Goal: Navigation & Orientation: Understand site structure

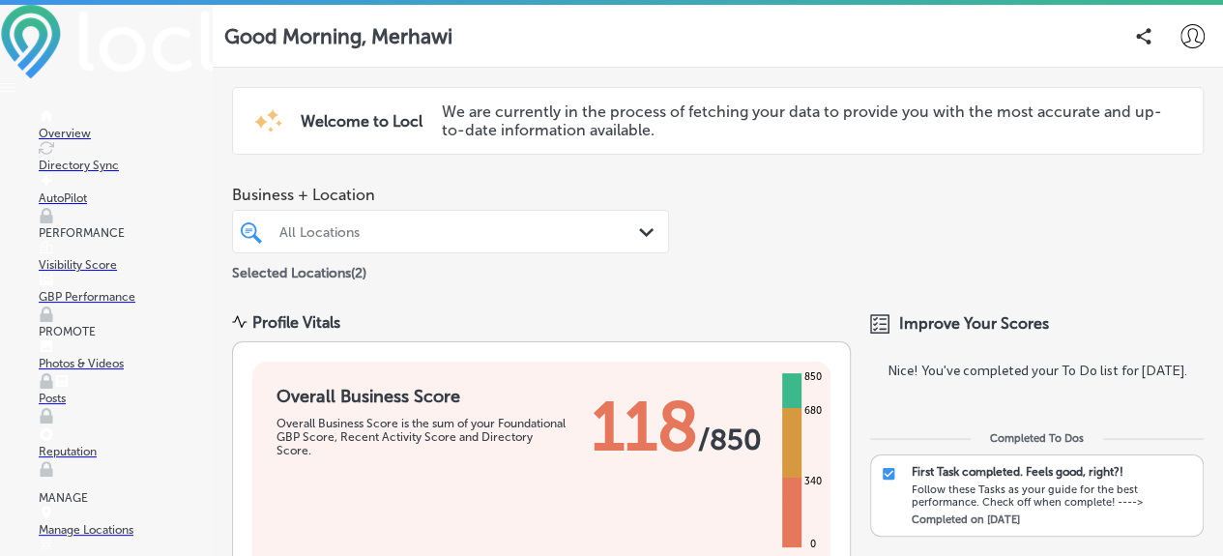
click at [94, 140] on p "Overview" at bounding box center [126, 134] width 174 height 14
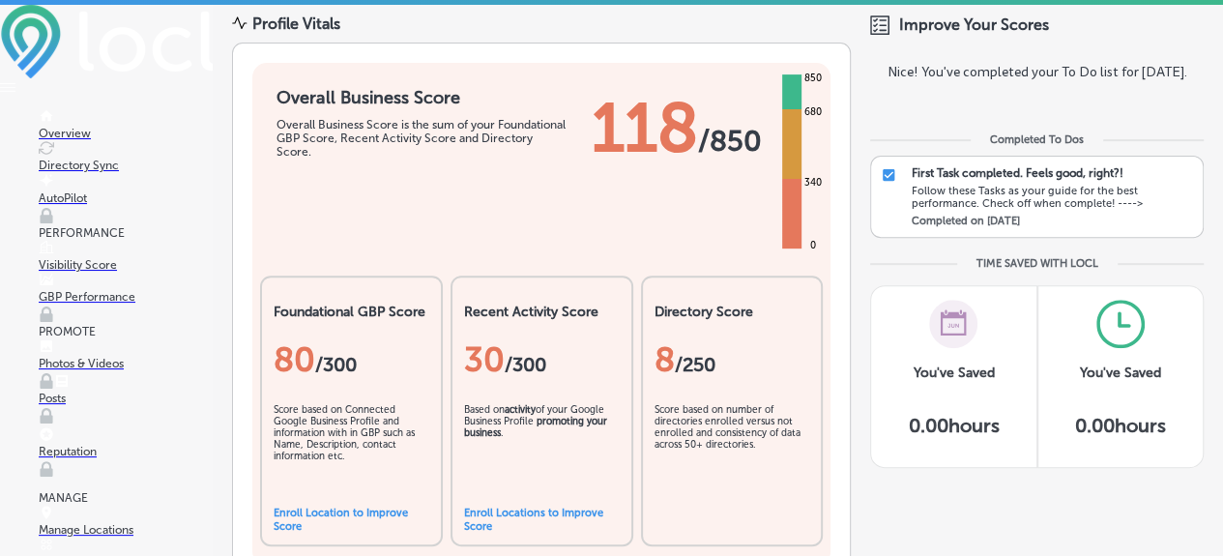
scroll to position [302, 0]
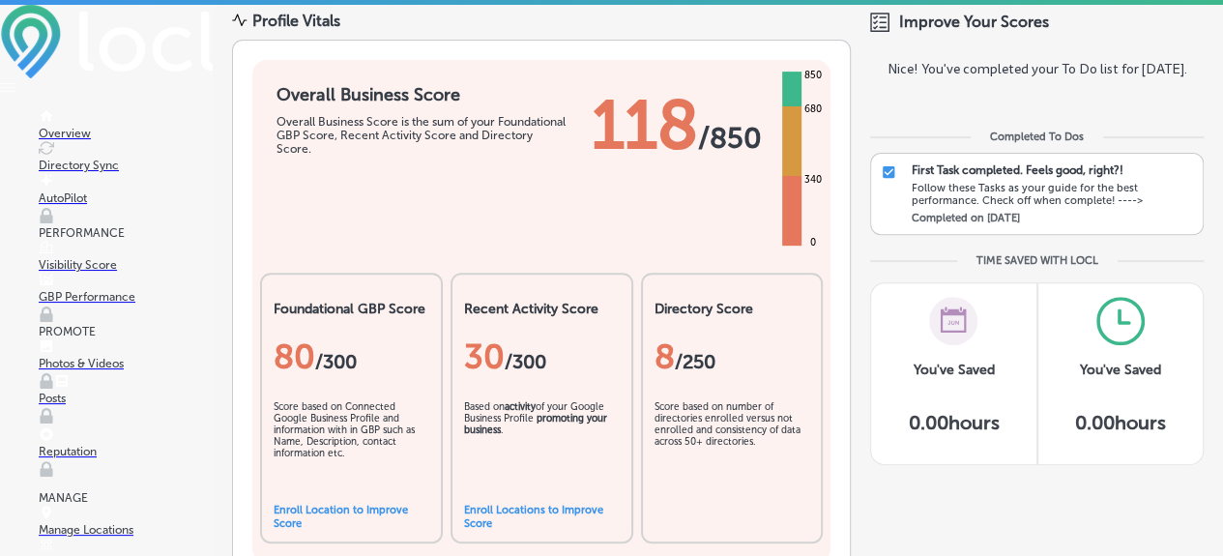
click at [987, 190] on div "Follow these Tasks as your guide for the best performance. Check off when compl…" at bounding box center [1053, 194] width 282 height 25
click at [1092, 191] on div "Follow these Tasks as your guide for the best performance. Check off when compl…" at bounding box center [1053, 194] width 282 height 25
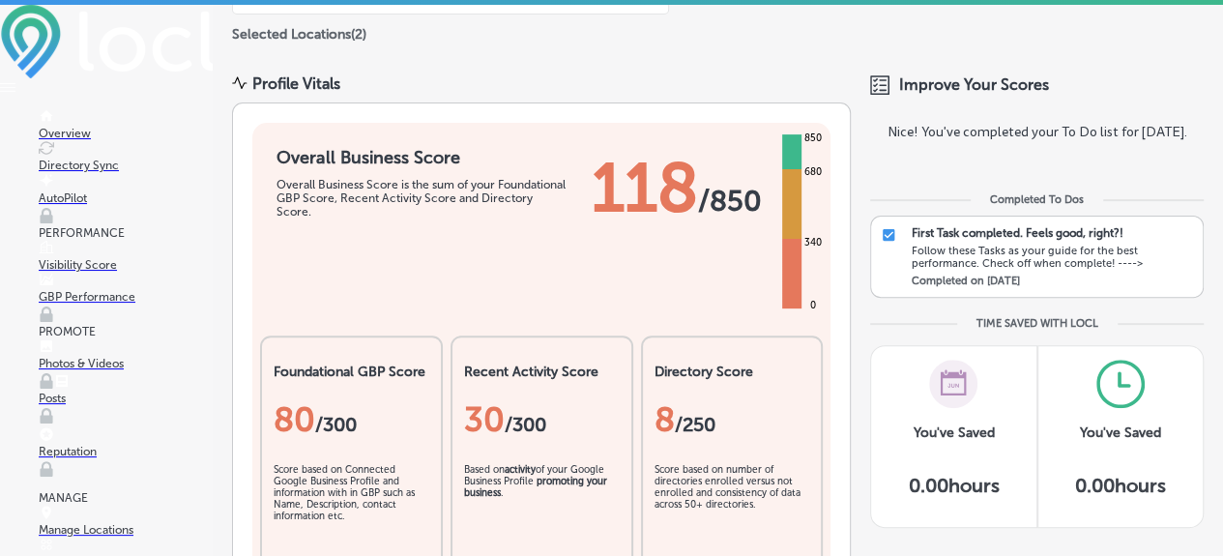
scroll to position [236, 0]
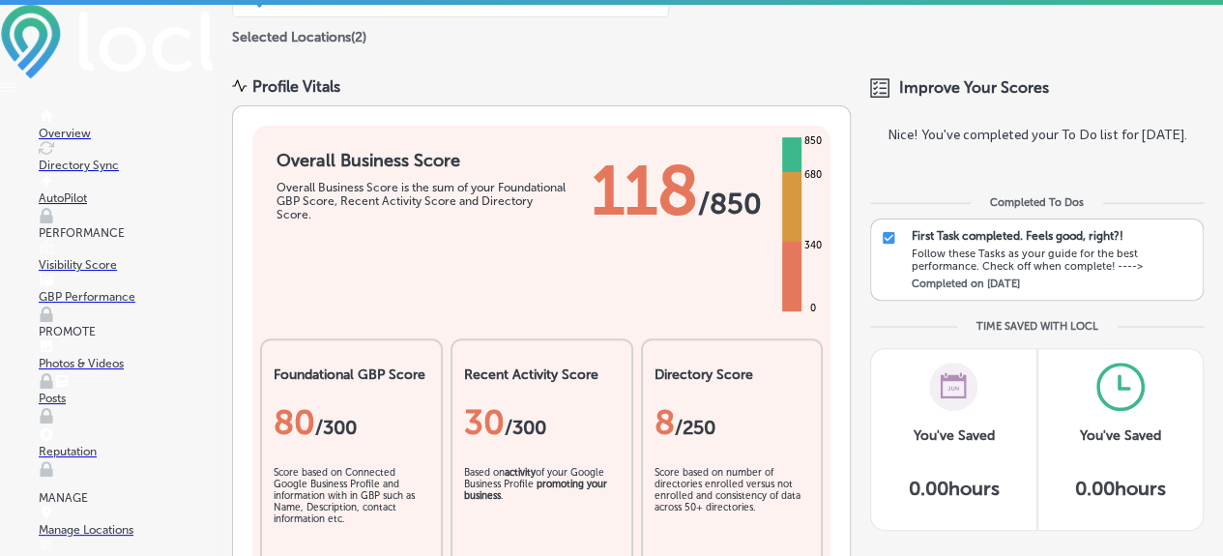
click at [79, 171] on p "Directory Sync" at bounding box center [126, 166] width 174 height 14
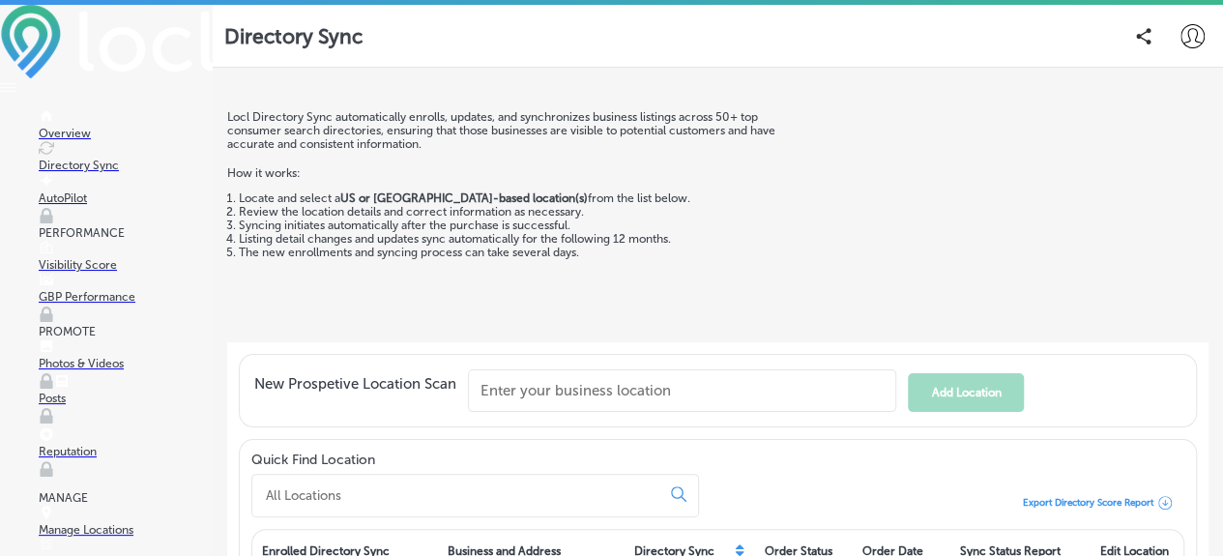
click at [62, 205] on p "AutoPilot" at bounding box center [126, 198] width 174 height 14
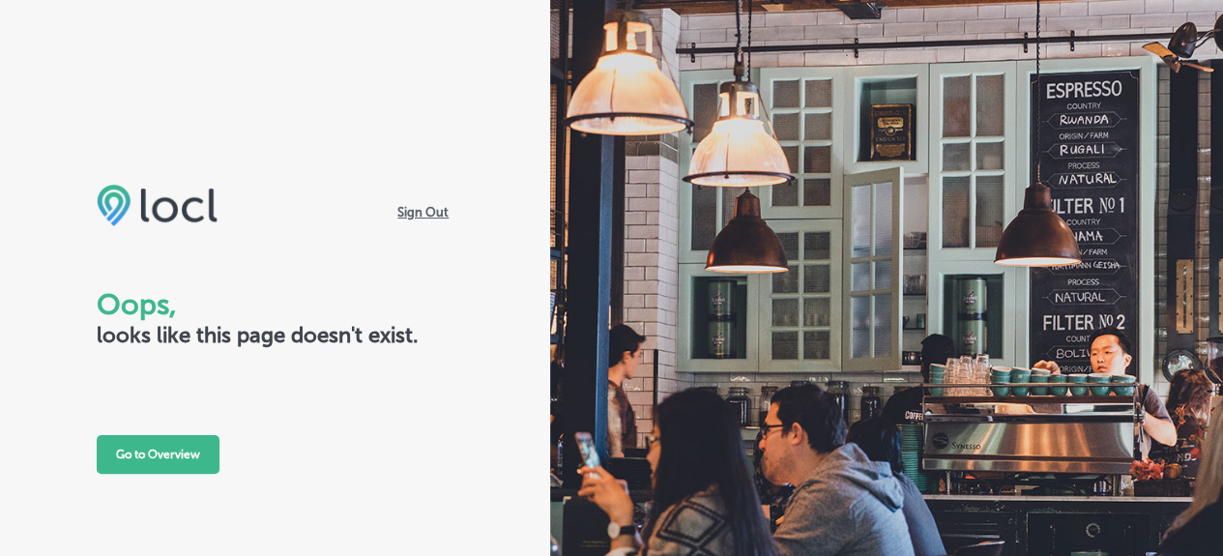
scroll to position [140, 0]
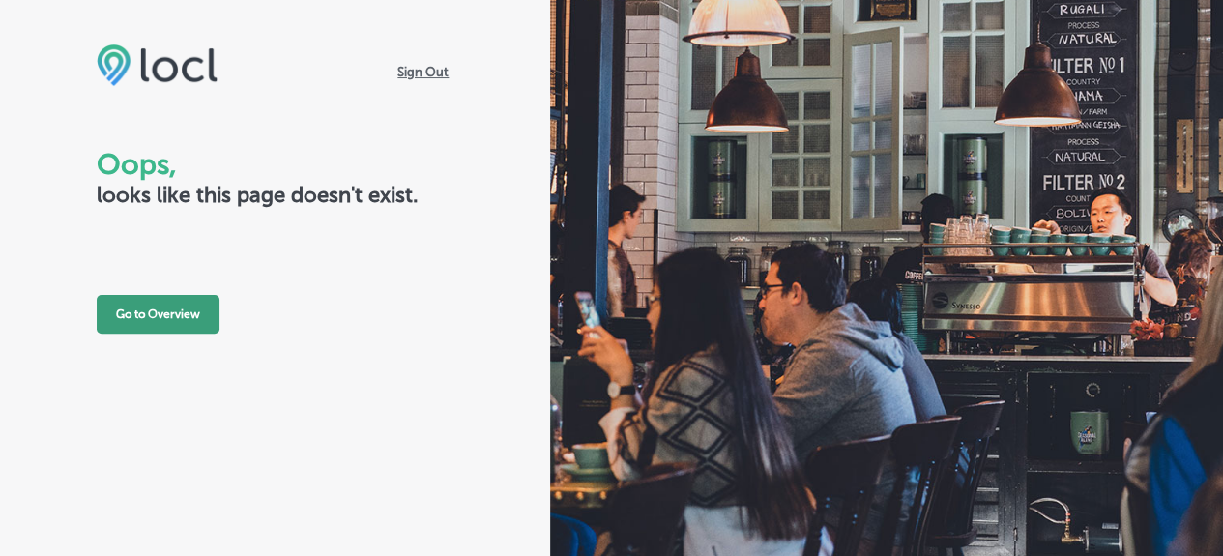
click at [142, 315] on button "Go to Overview" at bounding box center [158, 314] width 123 height 39
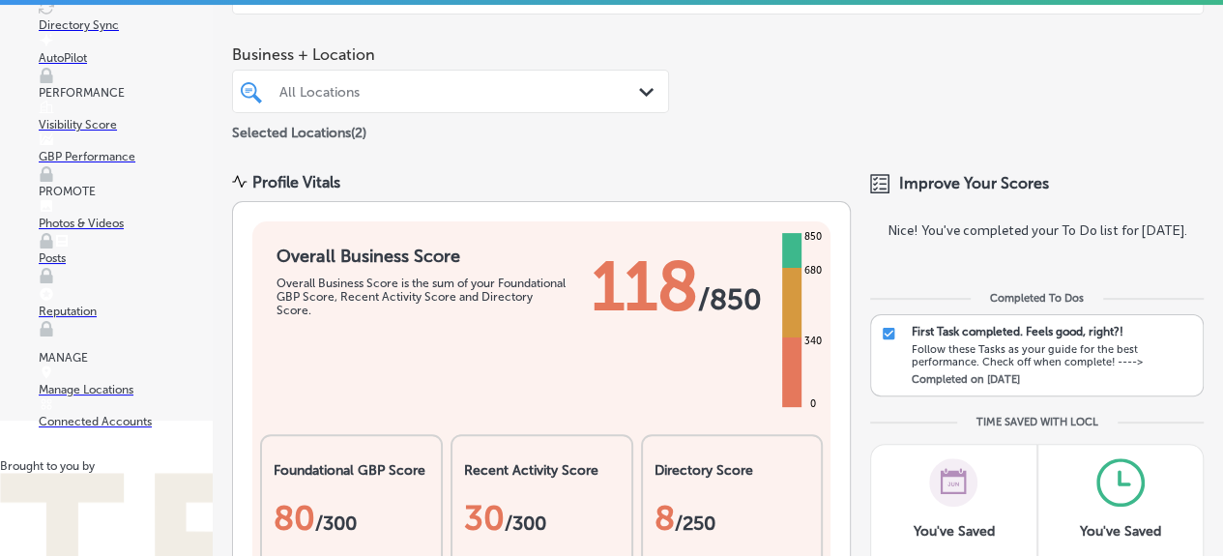
click at [77, 265] on p "Posts" at bounding box center [126, 258] width 174 height 14
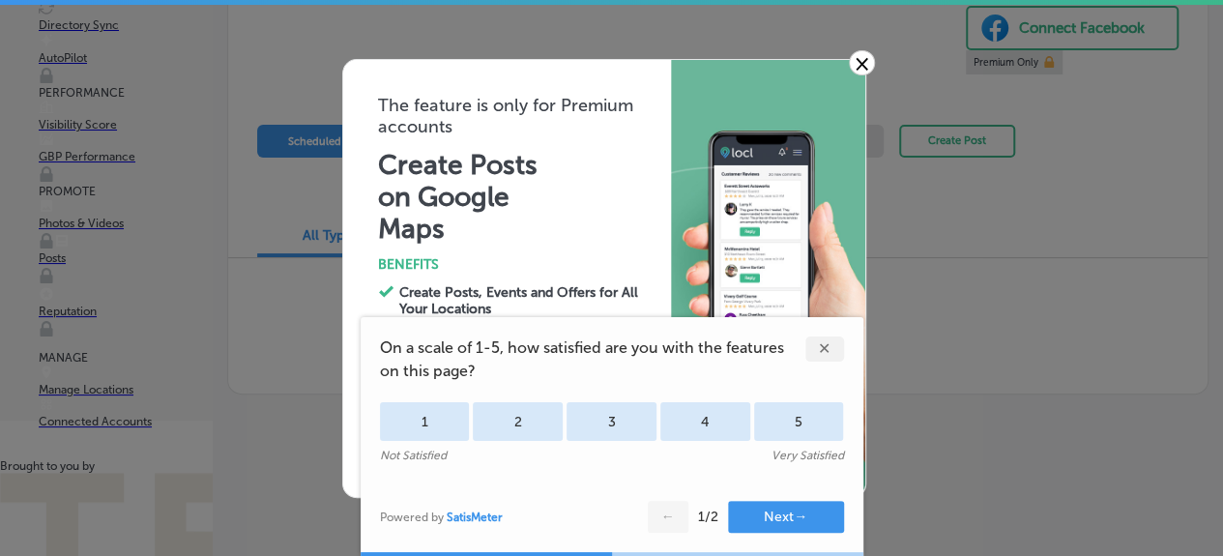
click at [770, 519] on button "Next →" at bounding box center [786, 517] width 116 height 32
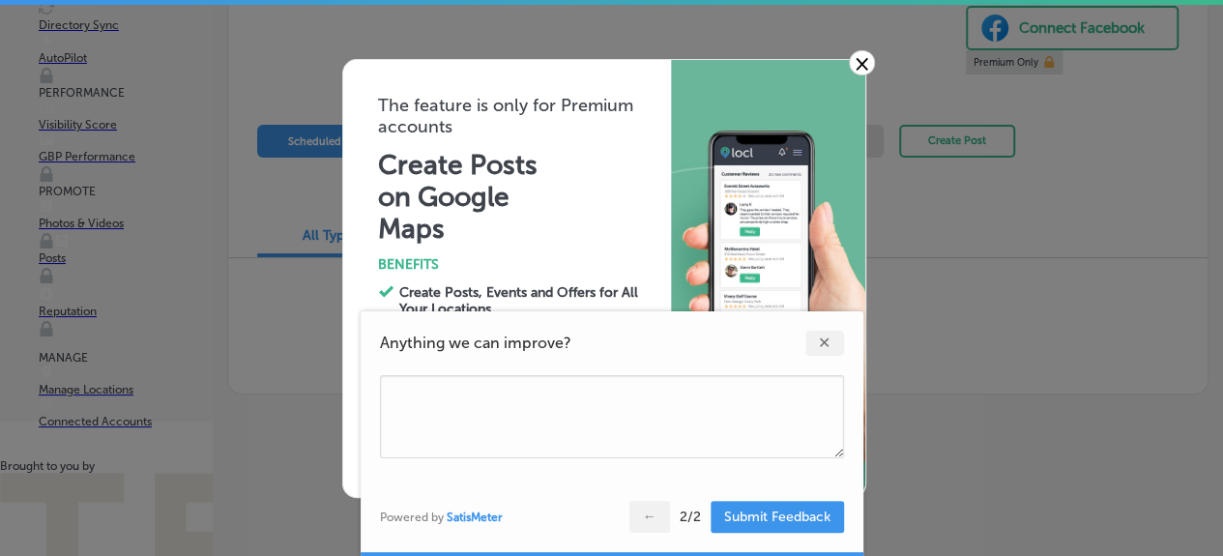
click at [824, 346] on div "✕" at bounding box center [824, 343] width 39 height 25
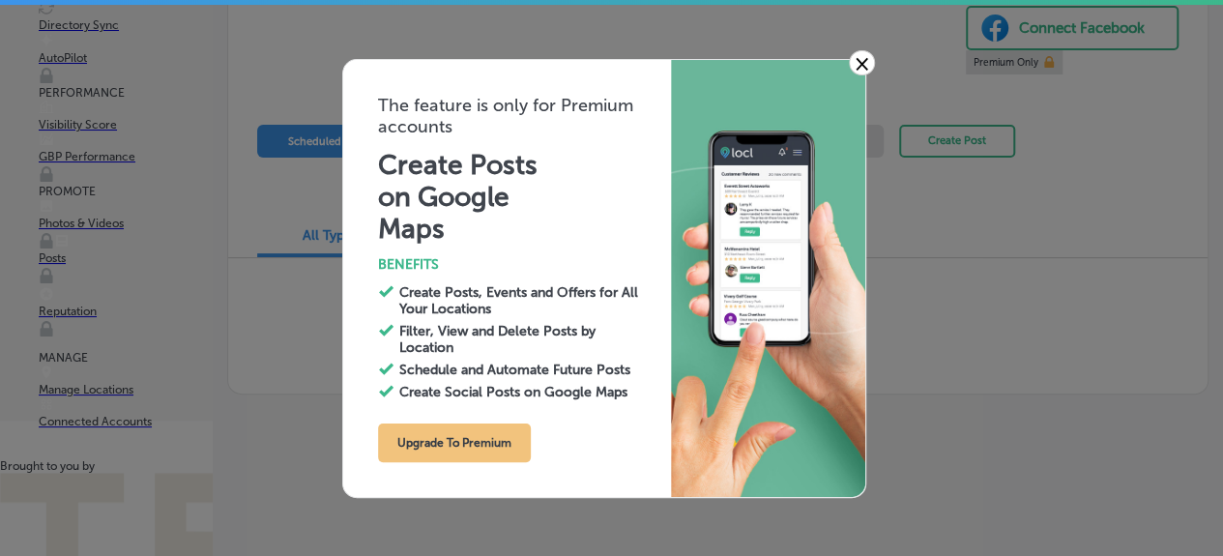
click at [860, 59] on link "×" at bounding box center [862, 62] width 26 height 25
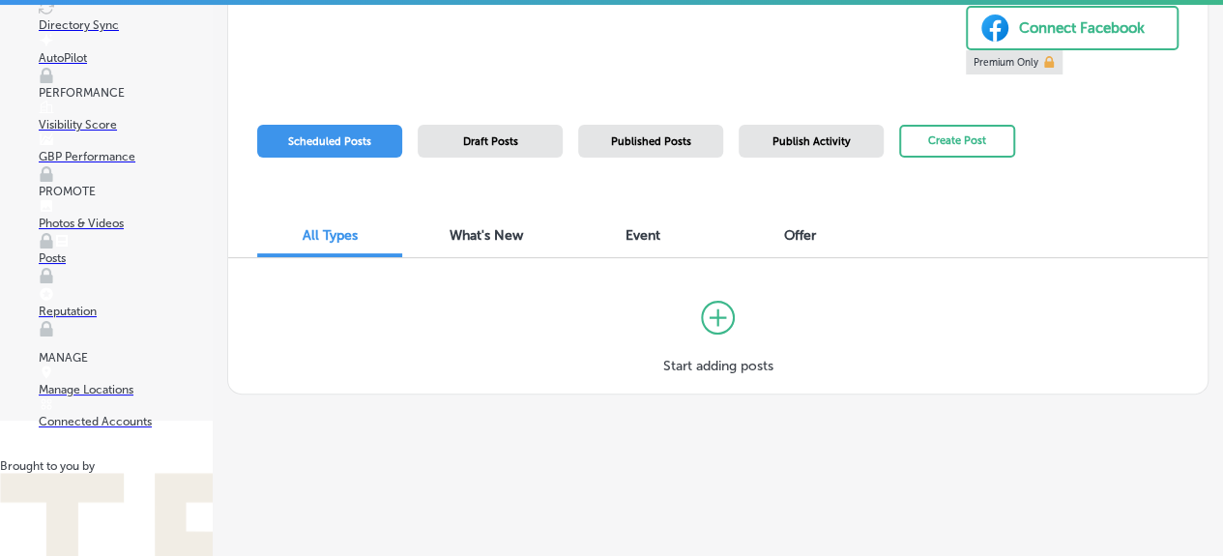
scroll to position [158, 0]
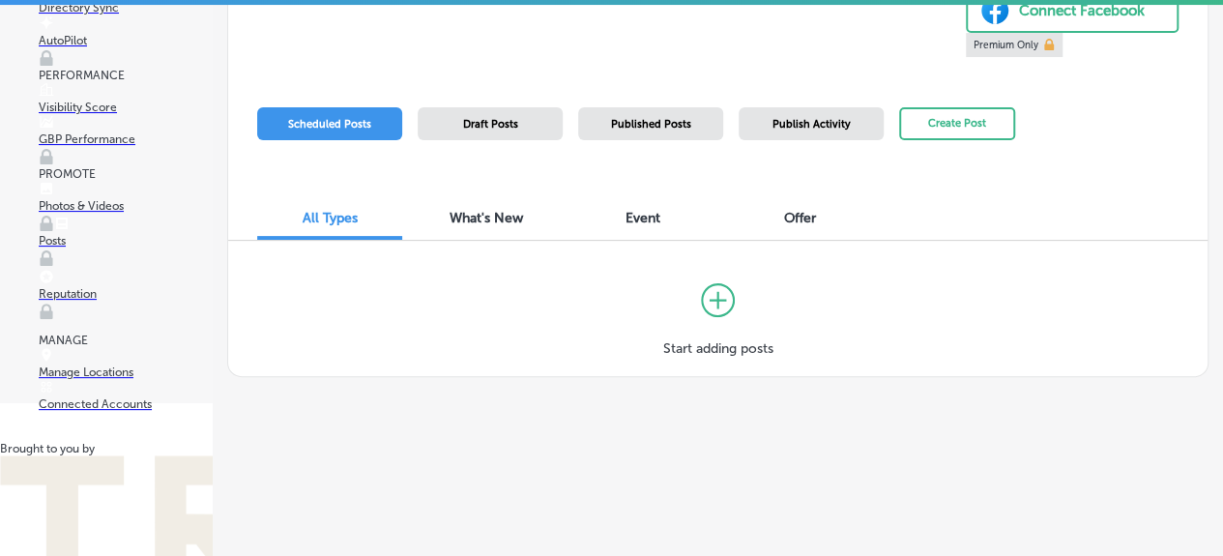
click at [485, 216] on span "What's New" at bounding box center [486, 218] width 73 height 16
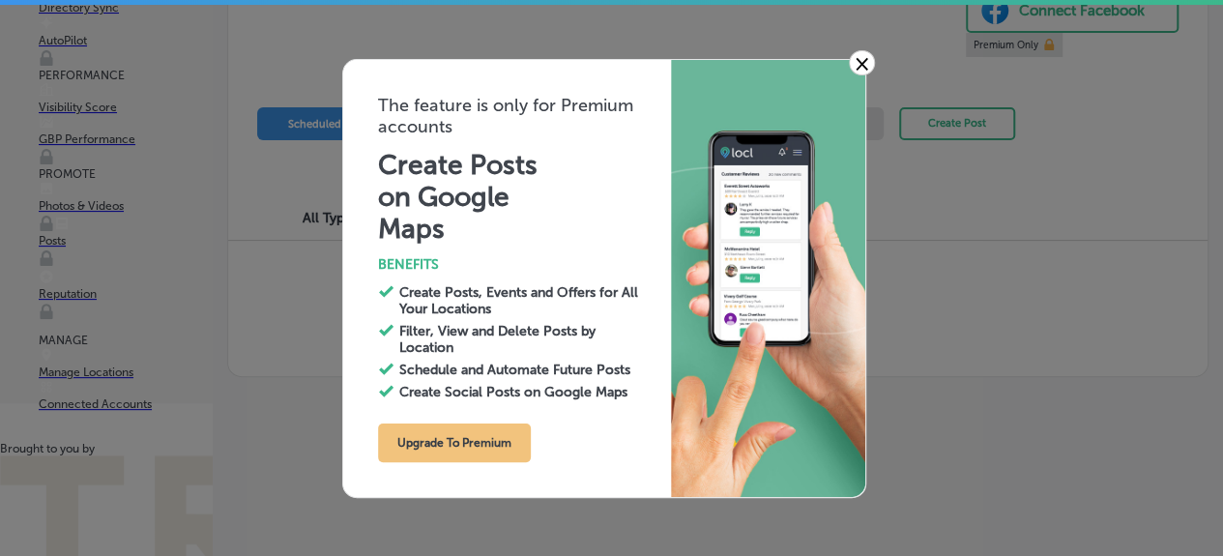
click at [866, 61] on link "×" at bounding box center [862, 62] width 26 height 25
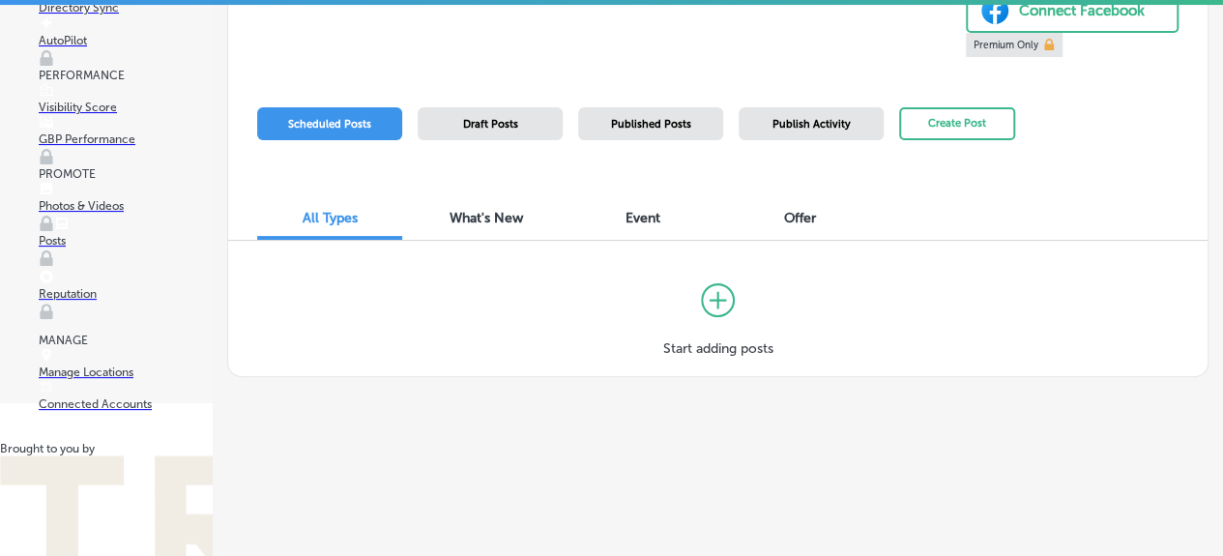
click at [655, 123] on span "Published Posts" at bounding box center [651, 124] width 80 height 13
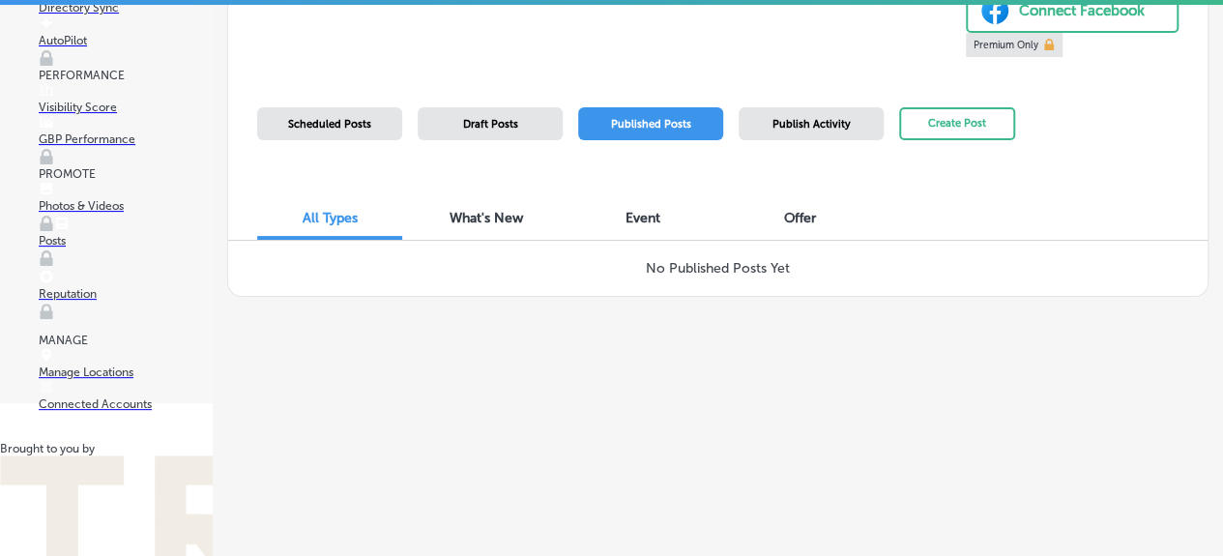
click at [645, 218] on span "Event" at bounding box center [642, 218] width 35 height 16
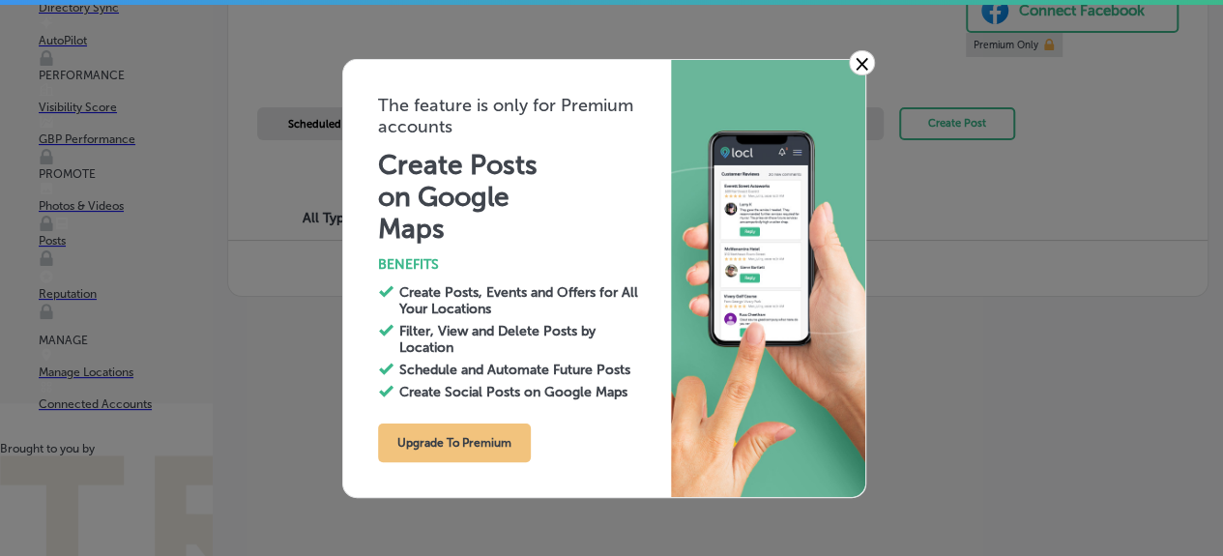
click at [864, 54] on link "×" at bounding box center [862, 62] width 26 height 25
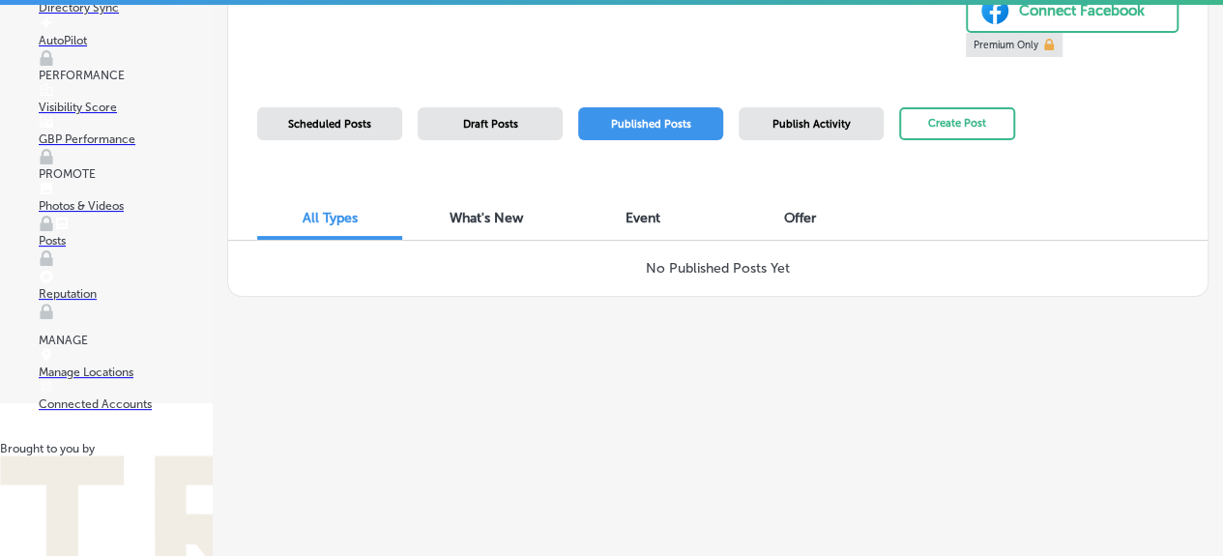
click at [809, 118] on span "Publish Activity" at bounding box center [811, 124] width 78 height 13
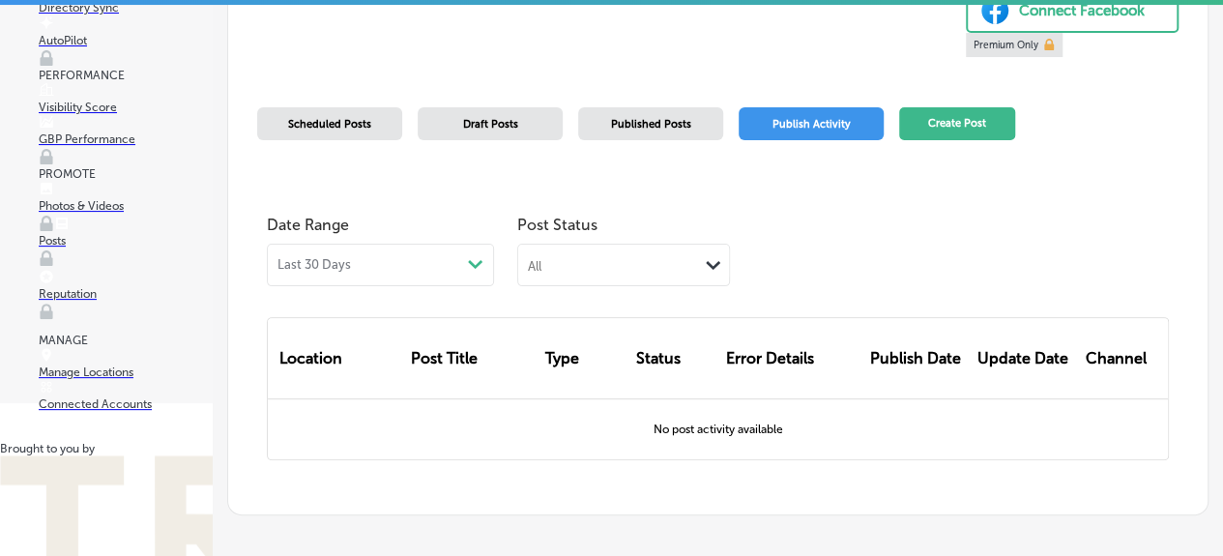
click at [937, 109] on button "Create Post" at bounding box center [957, 124] width 116 height 34
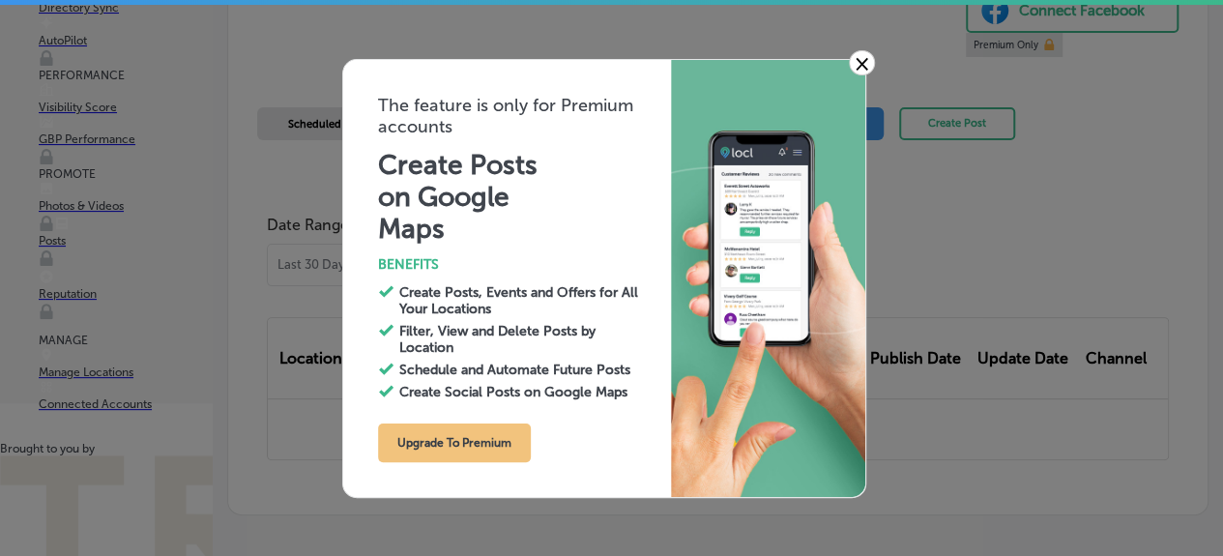
click at [858, 53] on link "×" at bounding box center [862, 62] width 26 height 25
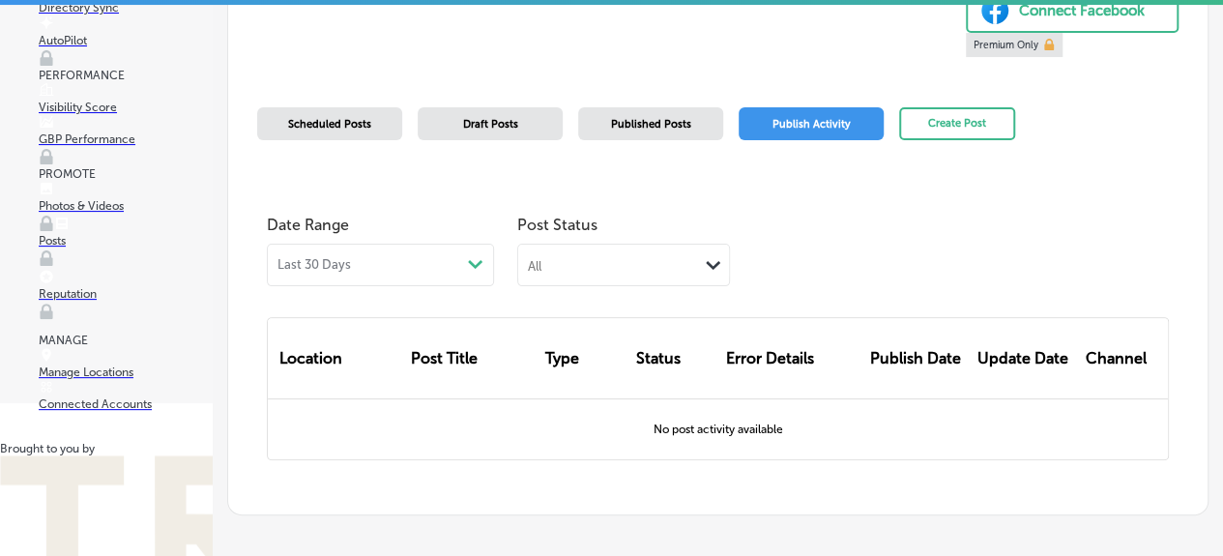
click at [112, 213] on p "Photos & Videos" at bounding box center [126, 206] width 174 height 14
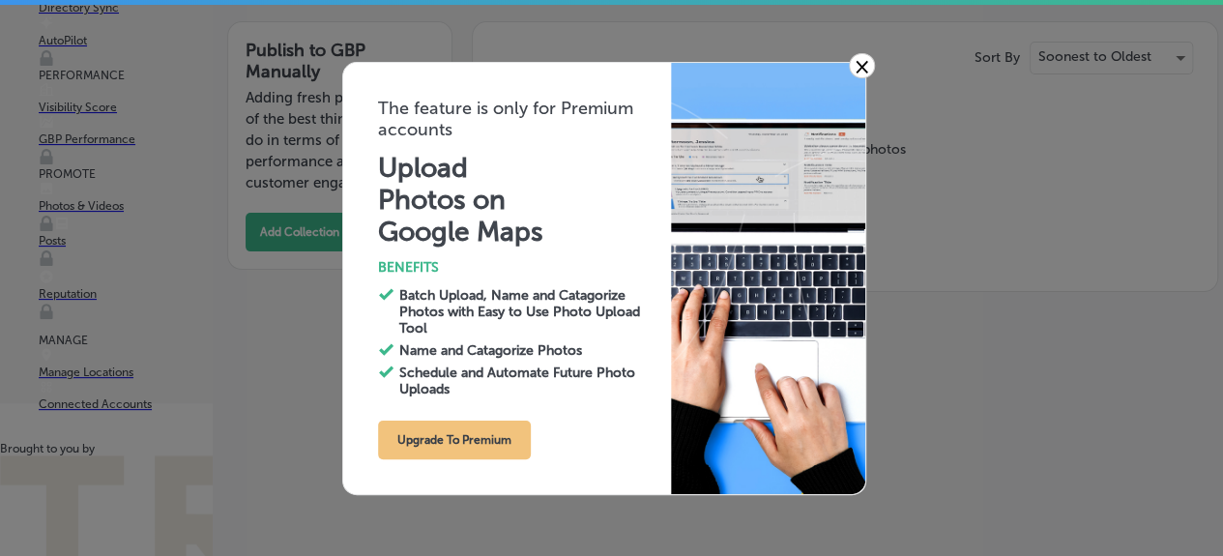
click at [886, 61] on div "× The feature is only for Premium accounts Upload Photos on Google Maps BENEFIT…" at bounding box center [611, 278] width 1223 height 556
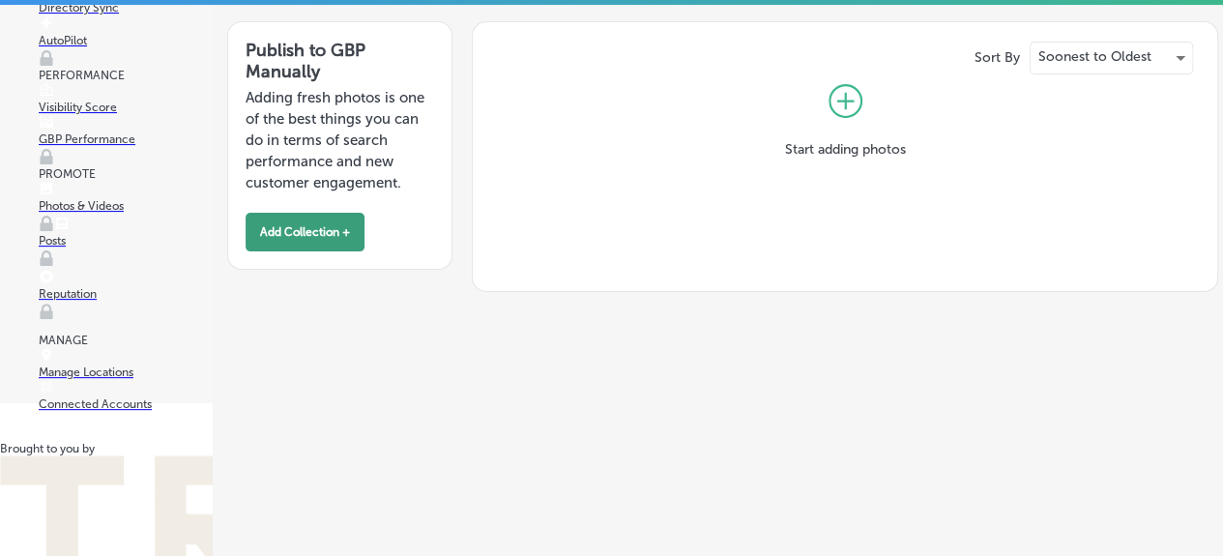
click at [321, 227] on button "Add Collection +" at bounding box center [305, 232] width 119 height 39
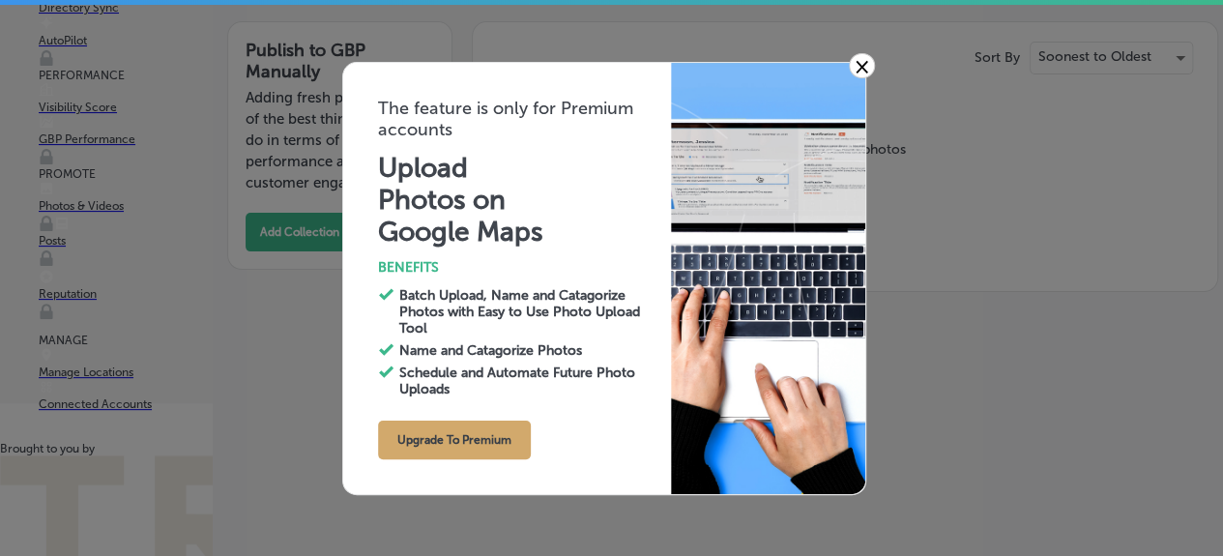
click at [449, 443] on button "Upgrade To Premium" at bounding box center [454, 440] width 153 height 39
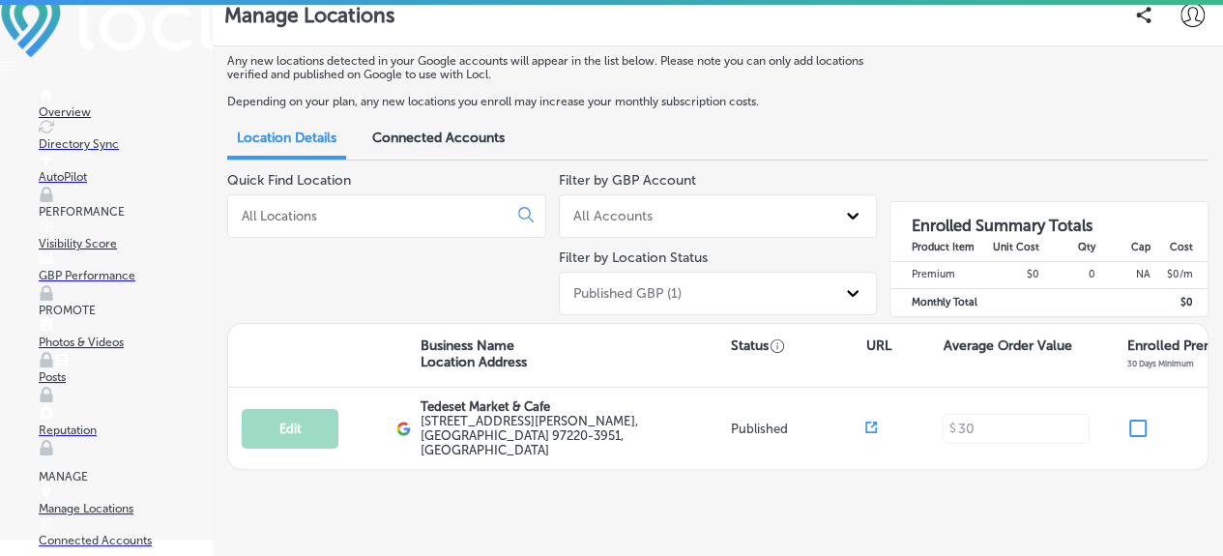
scroll to position [22, 0]
click at [435, 134] on span "Connected Accounts" at bounding box center [438, 137] width 132 height 16
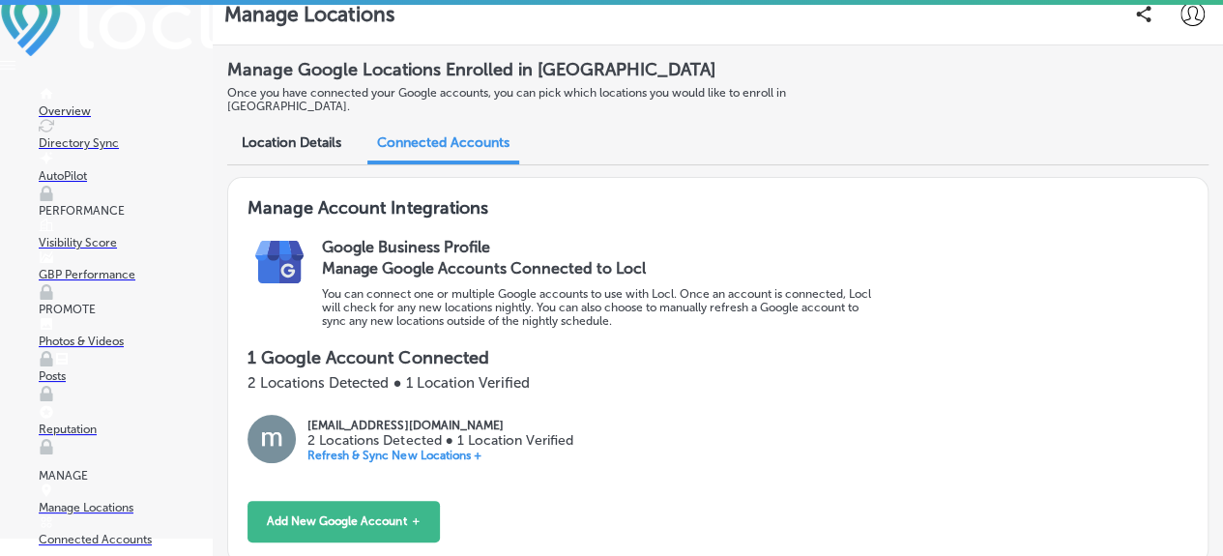
scroll to position [222, 0]
click at [358, 501] on button "Add New Google Account ＋" at bounding box center [343, 522] width 192 height 42
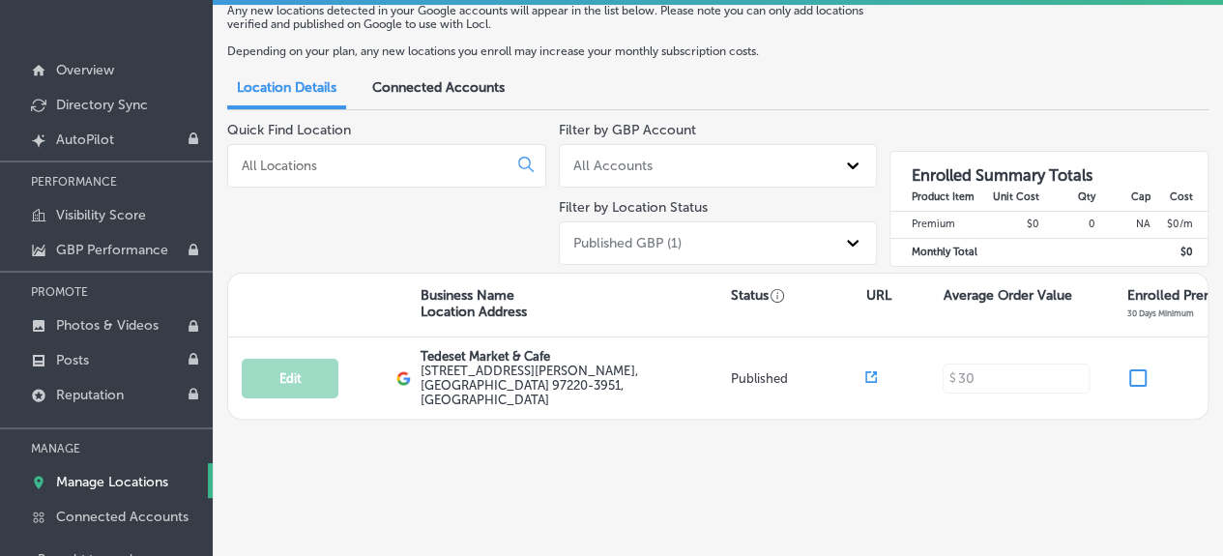
scroll to position [73, 0]
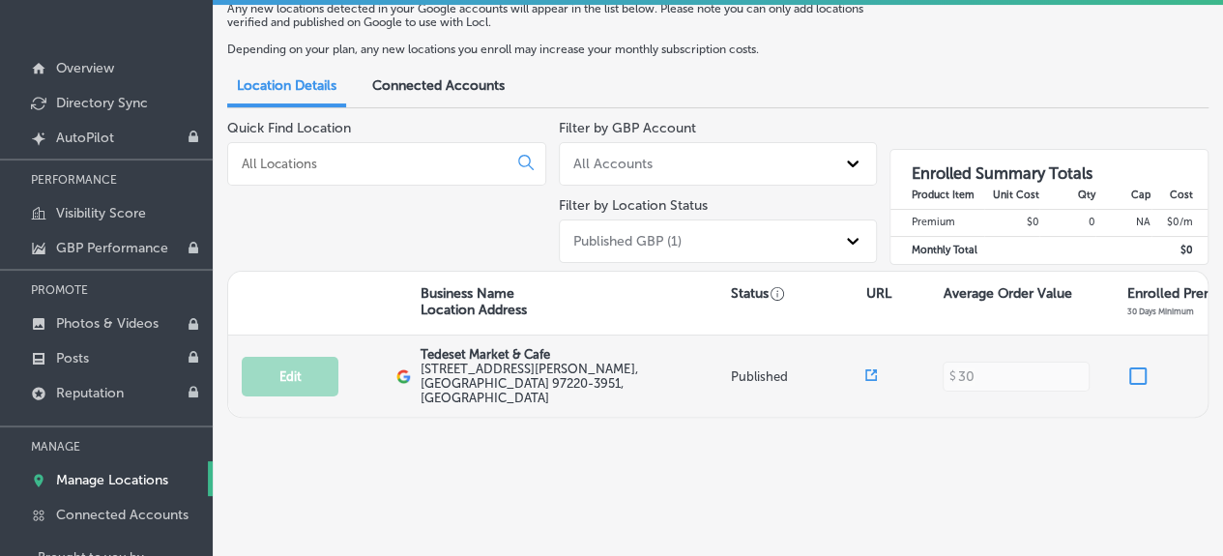
click at [1135, 370] on input "checkbox" at bounding box center [1137, 375] width 23 height 23
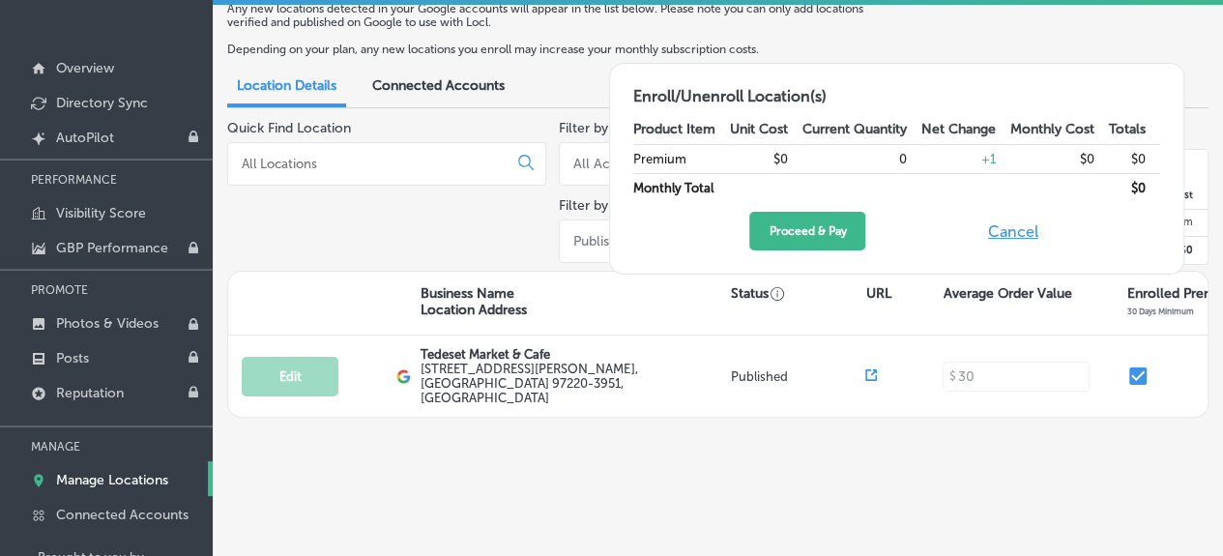
click at [1015, 228] on button "Cancel" at bounding box center [1013, 231] width 62 height 39
checkbox input "false"
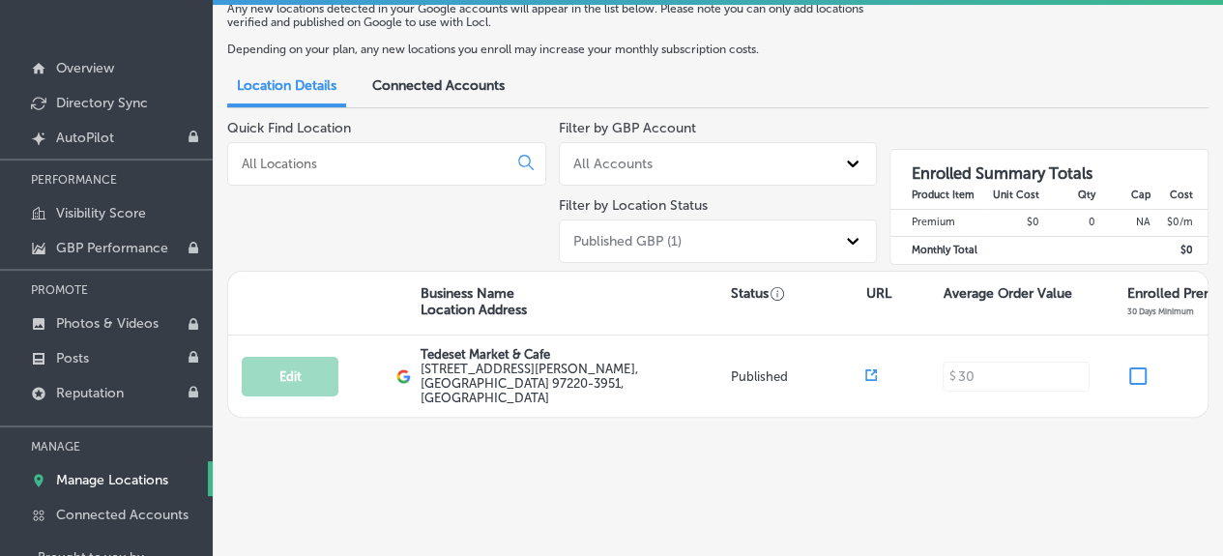
scroll to position [0, 0]
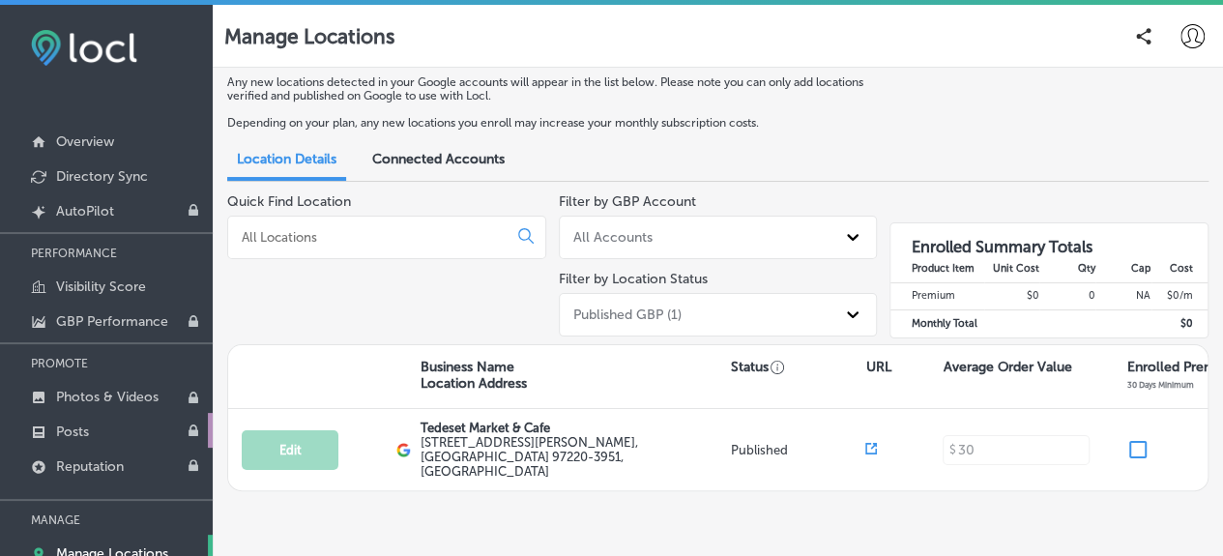
click at [64, 430] on p "Posts" at bounding box center [72, 431] width 33 height 16
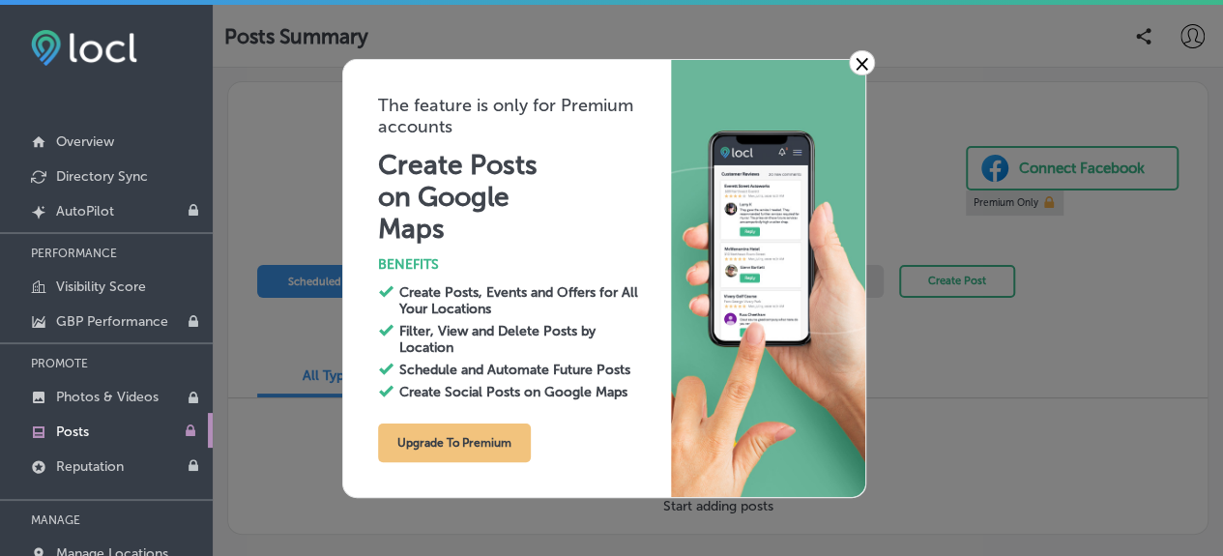
click at [859, 59] on link "×" at bounding box center [862, 62] width 26 height 25
